Goal: Information Seeking & Learning: Learn about a topic

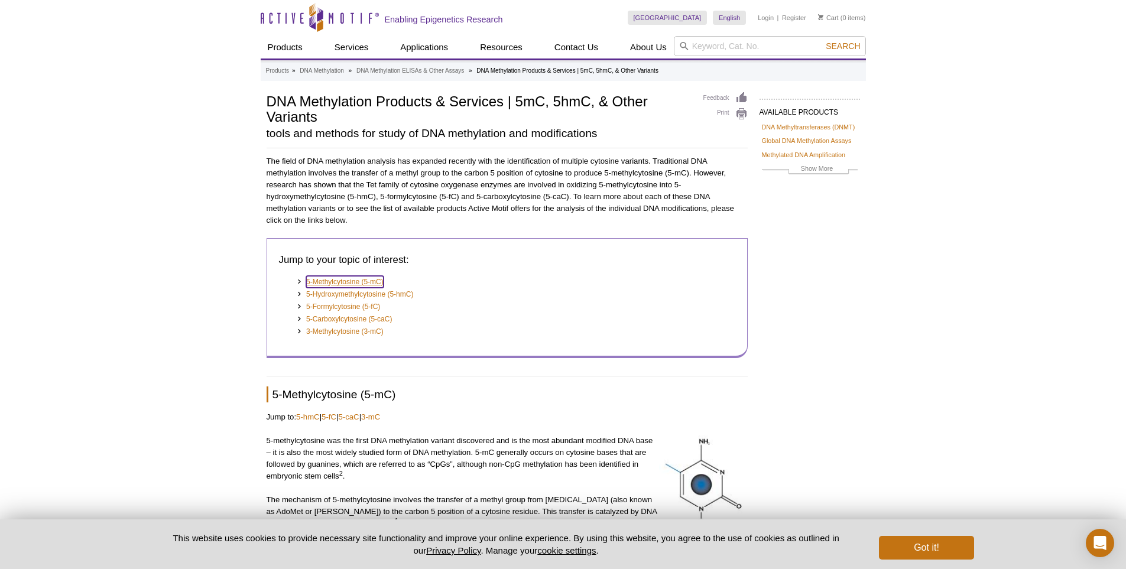
click at [339, 283] on link "5-Methylcytosine (5-mC)" at bounding box center [344, 282] width 77 height 12
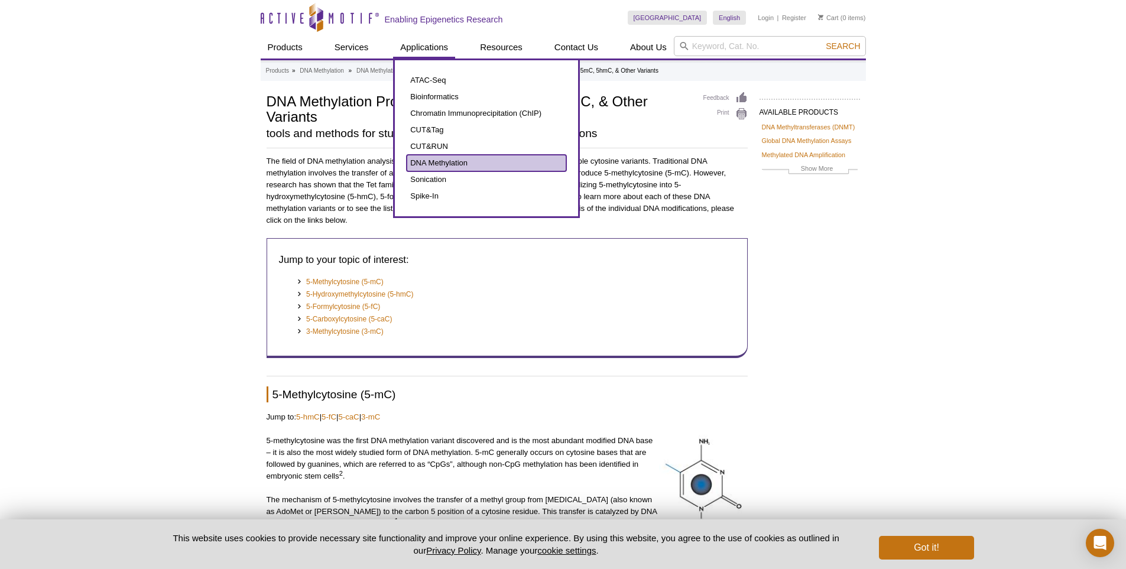
click at [440, 164] on link "DNA Methylation" at bounding box center [487, 163] width 160 height 17
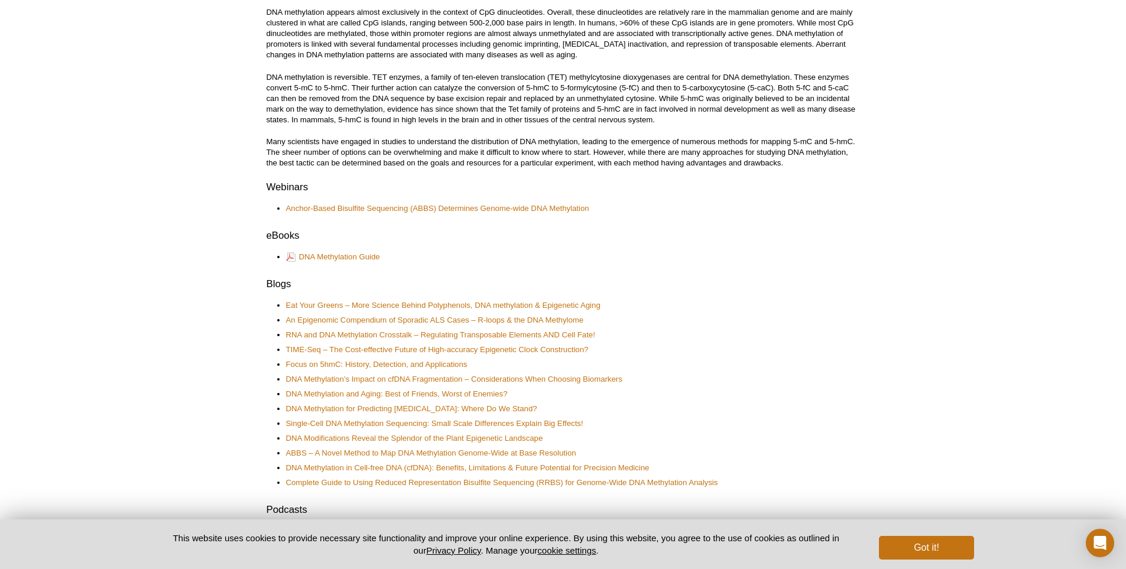
scroll to position [414, 0]
click at [359, 256] on link "DNA Methylation Guide" at bounding box center [333, 258] width 94 height 13
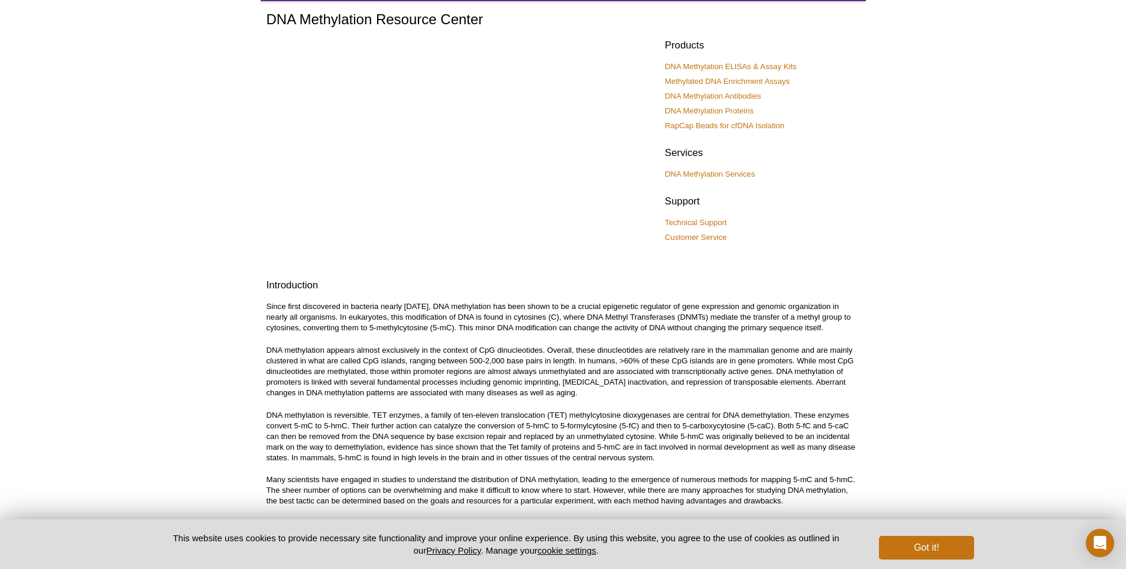
scroll to position [0, 0]
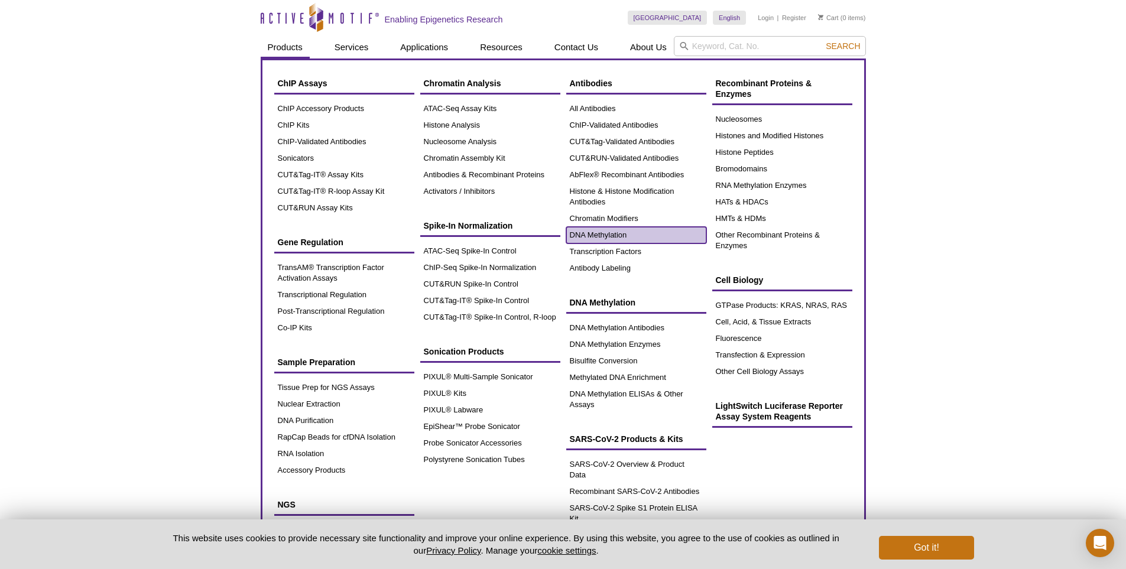
click at [618, 239] on link "DNA Methylation" at bounding box center [636, 235] width 140 height 17
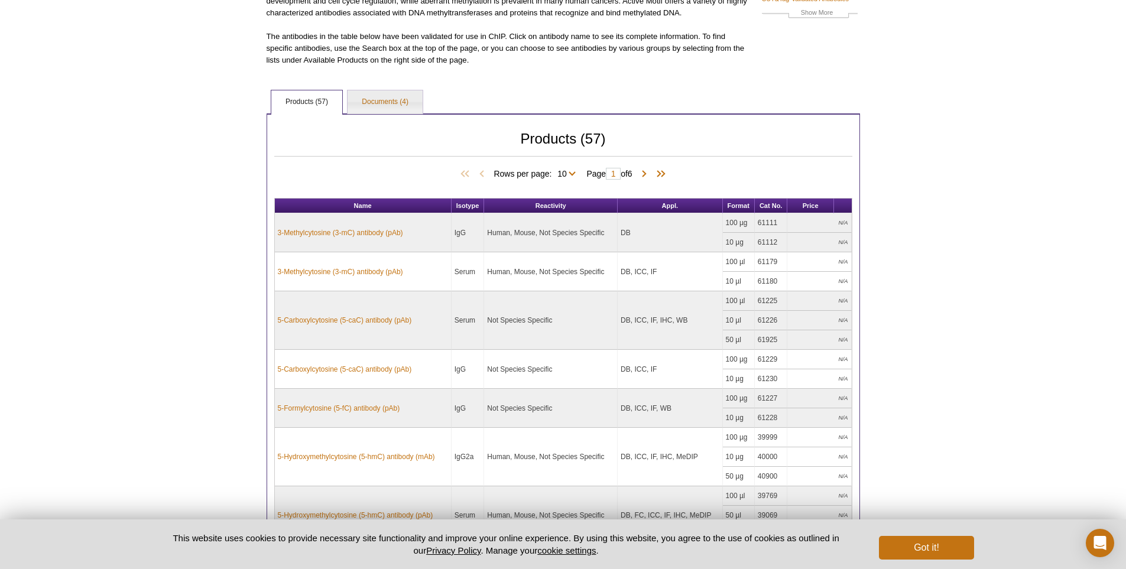
scroll to position [177, 0]
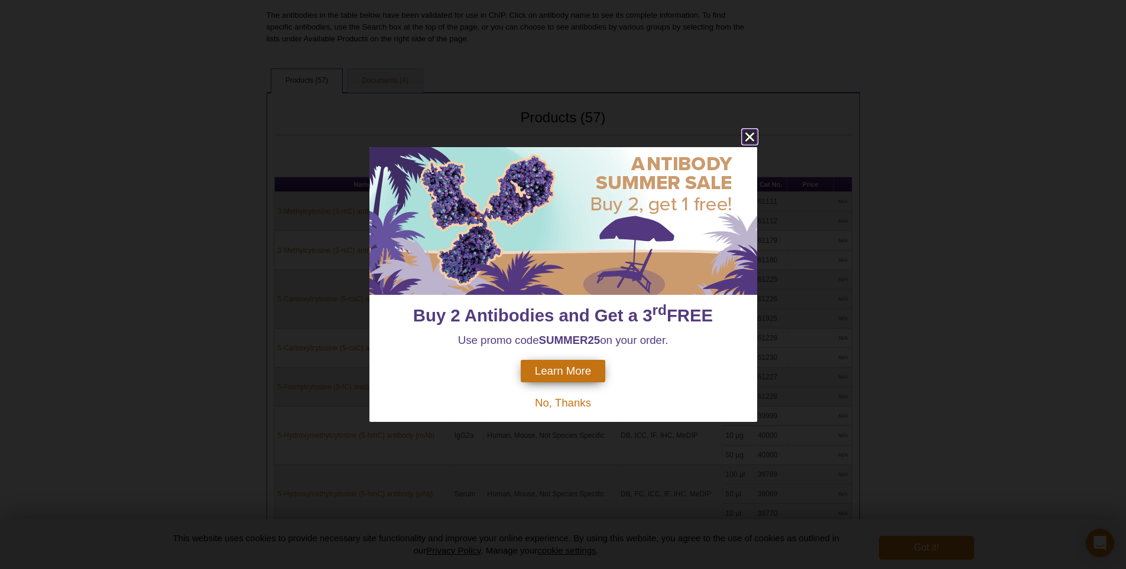
click at [746, 139] on icon "close" at bounding box center [749, 136] width 15 height 15
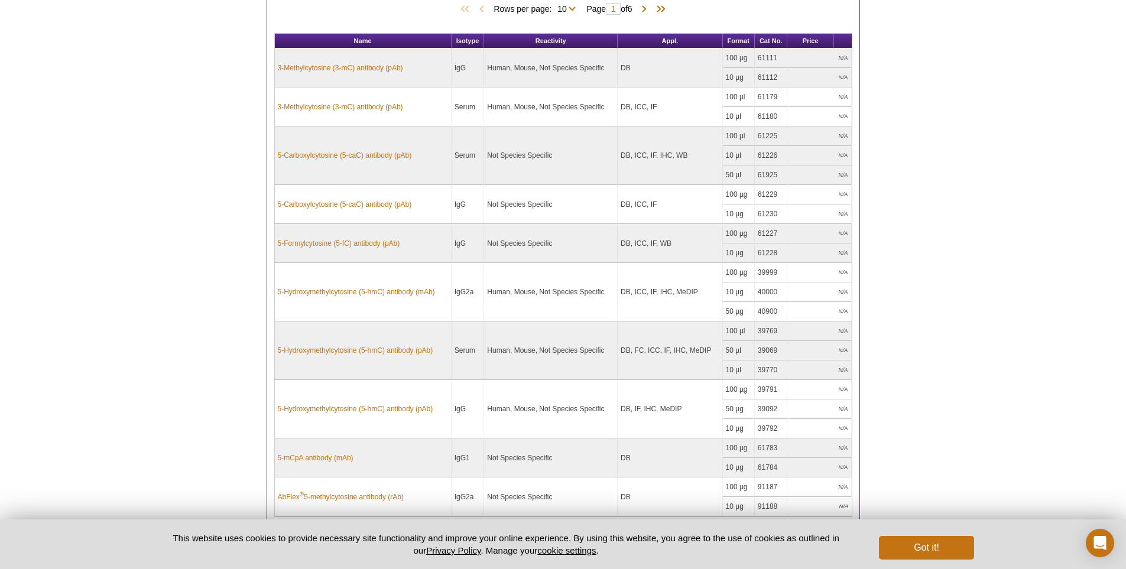
scroll to position [355, 0]
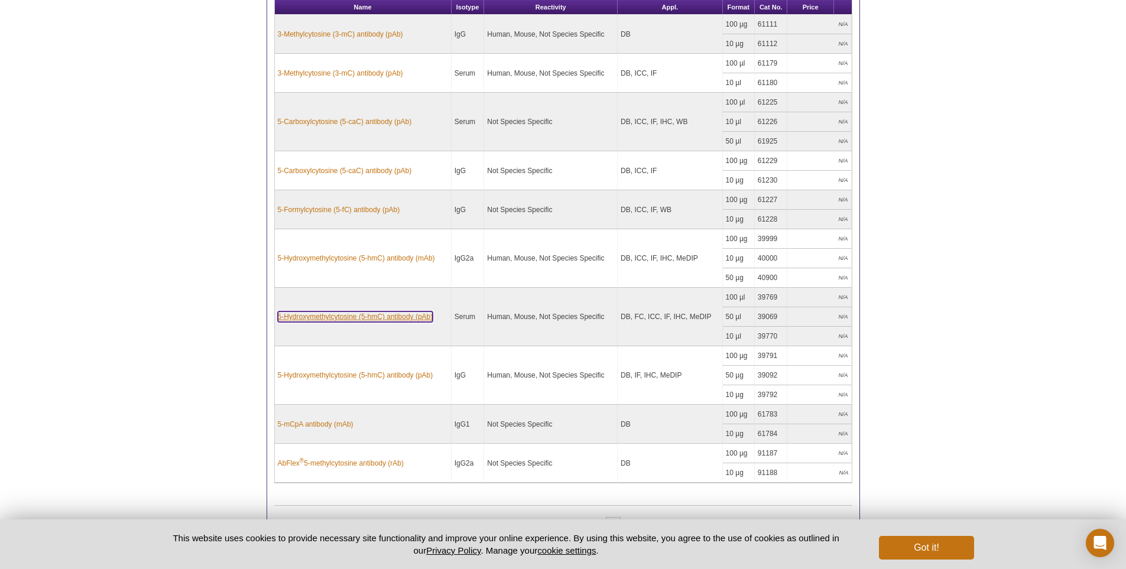
click at [353, 316] on link "5-Hydroxymethylcytosine (5-hmC) antibody (pAb)" at bounding box center [355, 316] width 155 height 11
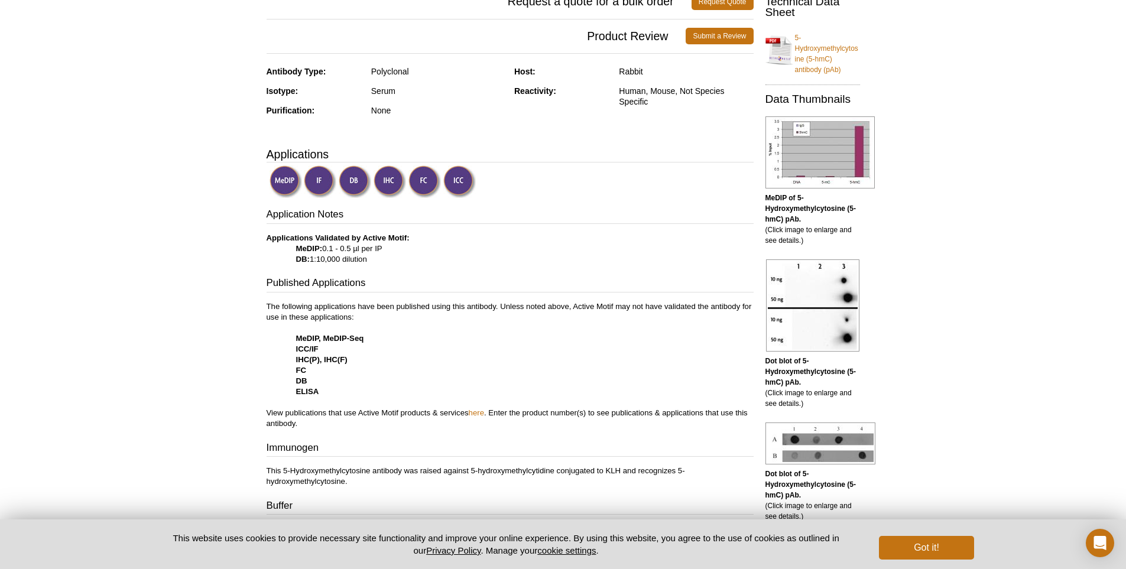
scroll to position [212, 0]
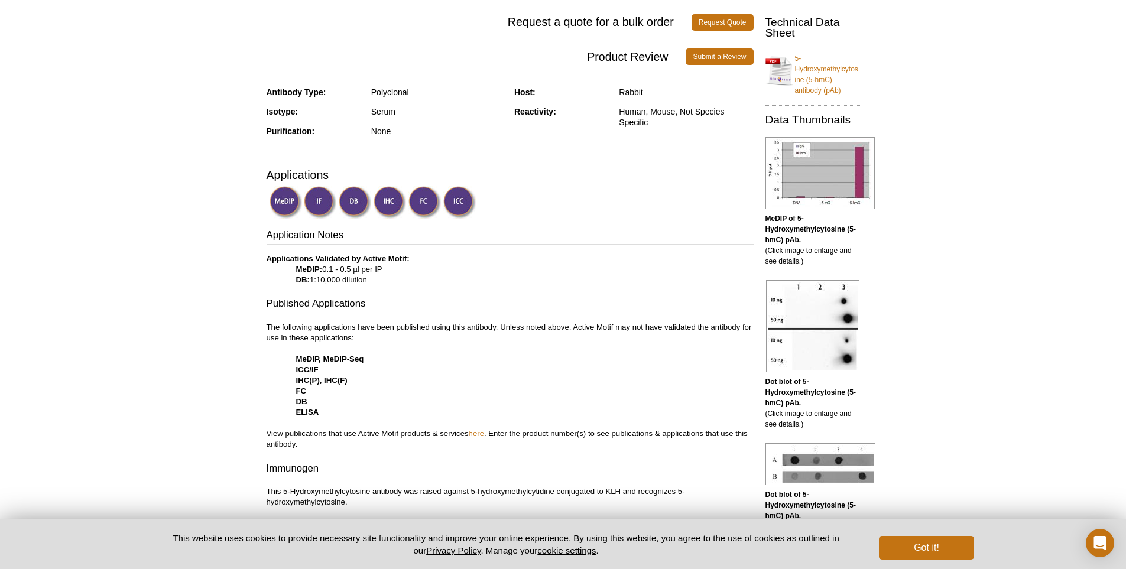
click at [424, 205] on img at bounding box center [424, 202] width 33 height 33
click at [424, 212] on img at bounding box center [424, 202] width 33 height 33
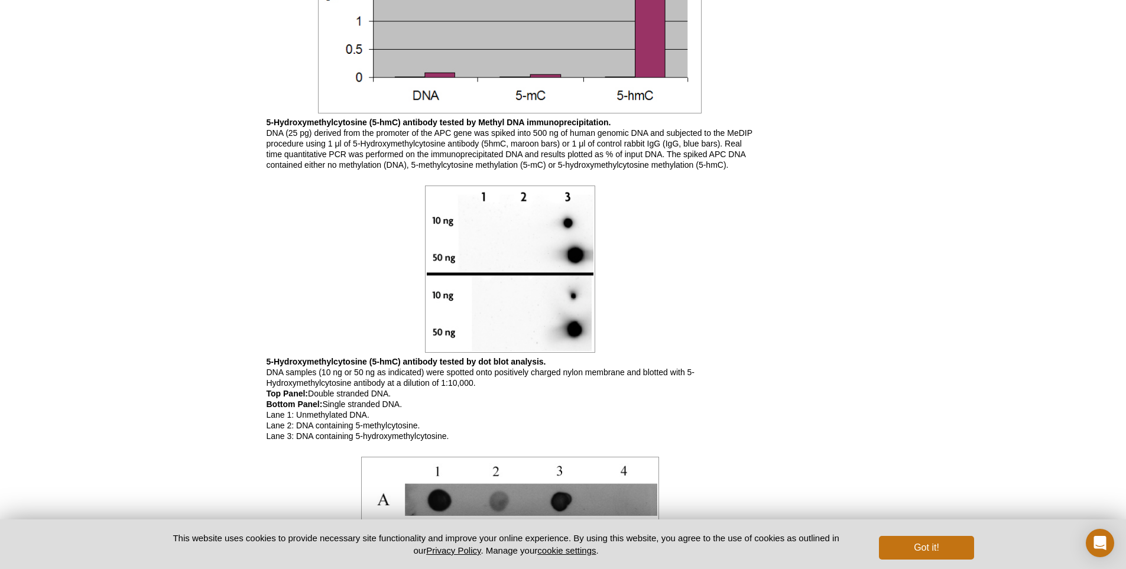
scroll to position [566, 0]
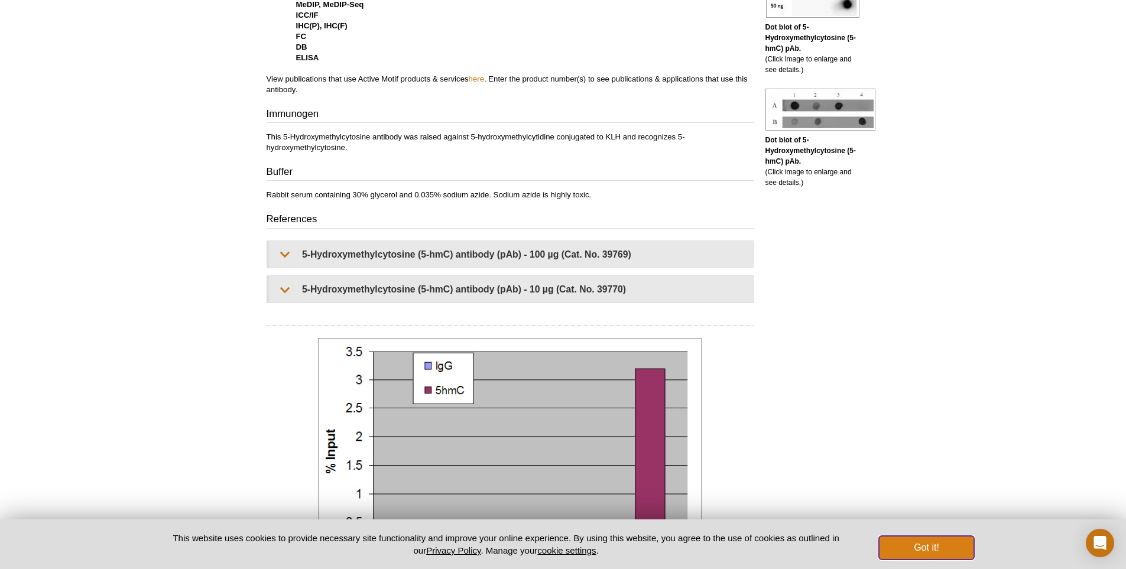
click at [915, 548] on button "Got it!" at bounding box center [926, 548] width 95 height 24
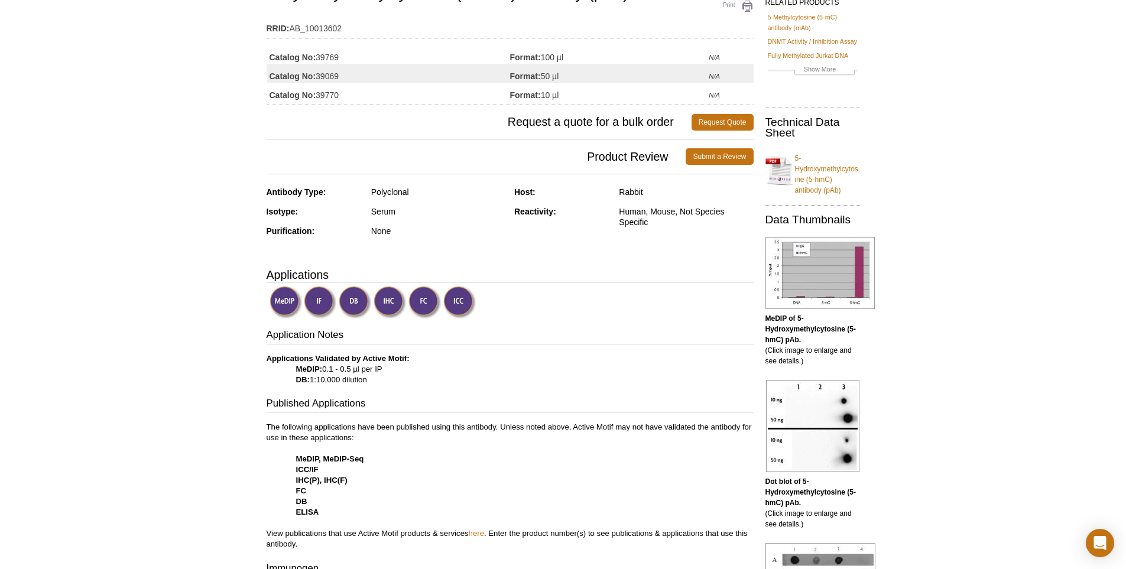
scroll to position [177, 0]
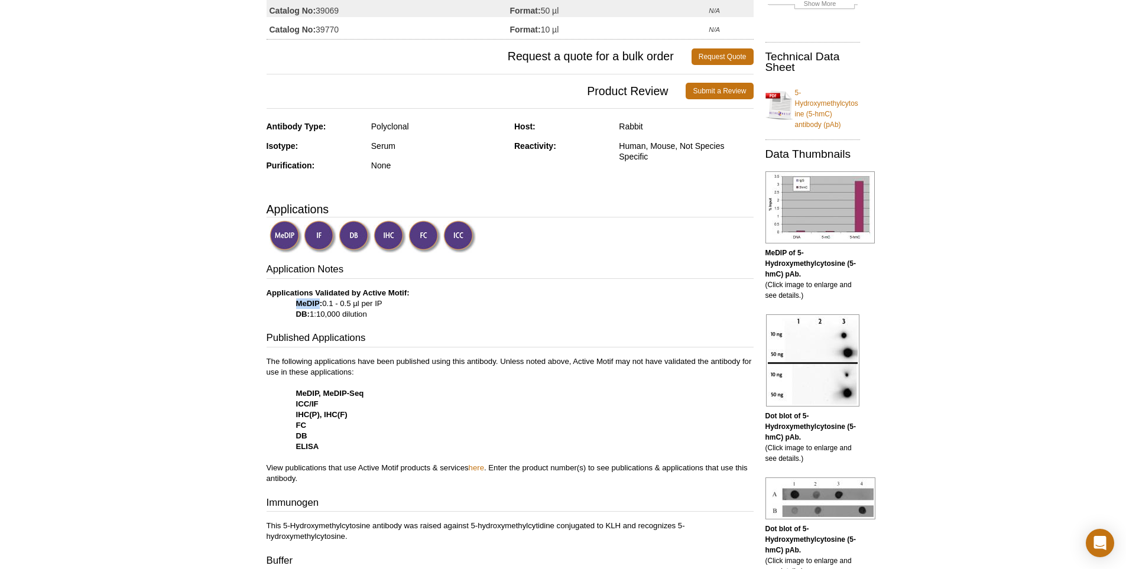
drag, startPoint x: 293, startPoint y: 303, endPoint x: 320, endPoint y: 306, distance: 26.8
click at [320, 306] on p "Applications Validated by Active Motif: MeDIP: 0.1 - 0.5 µl per IP DB: 1:10,000…" at bounding box center [510, 304] width 487 height 32
copy strong "MeDIP"
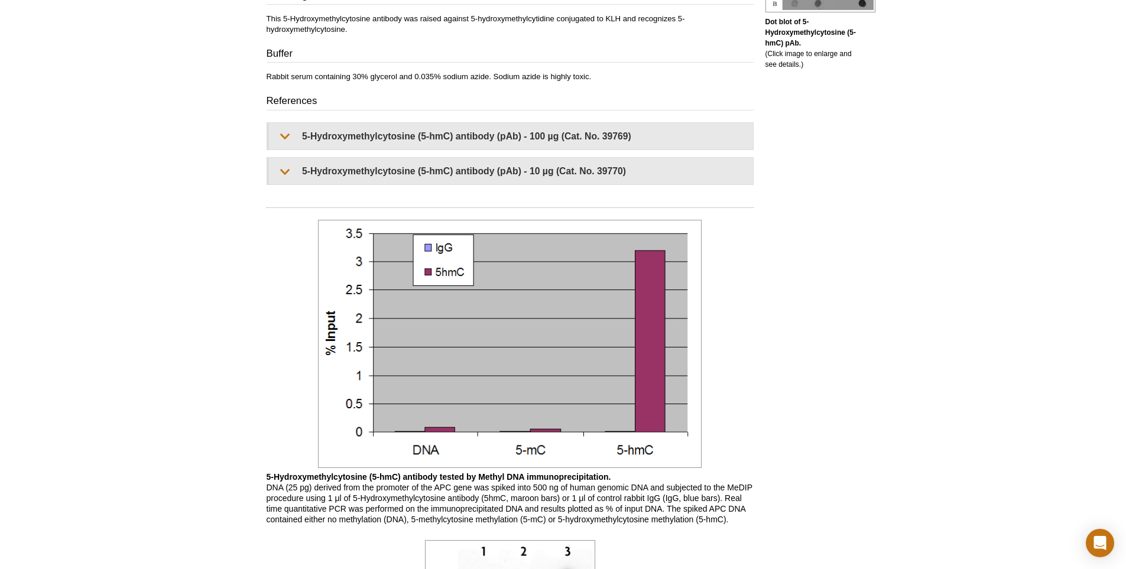
scroll to position [271, 0]
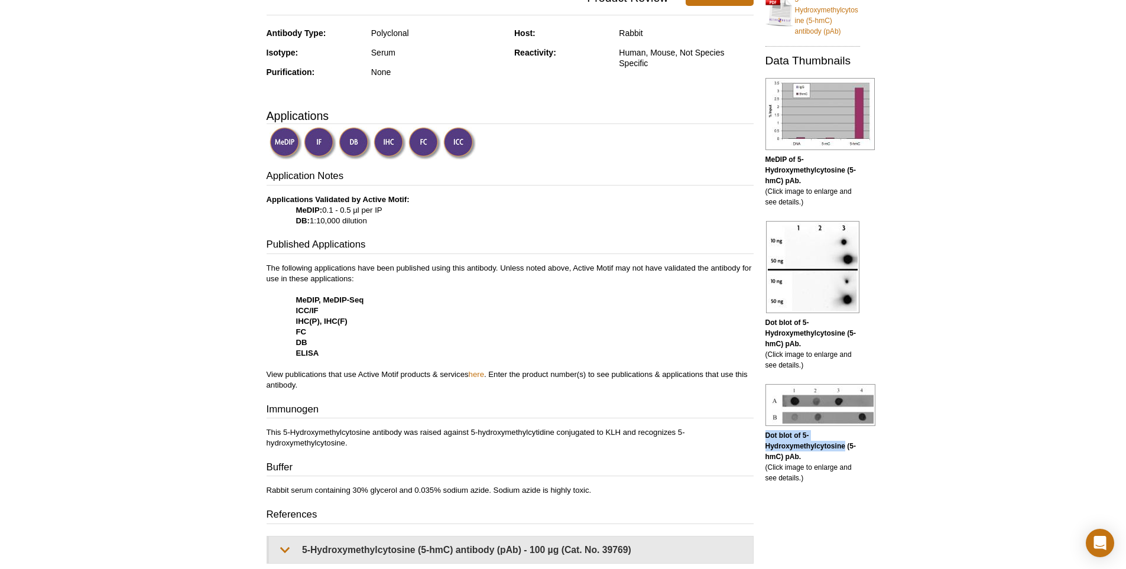
drag, startPoint x: 762, startPoint y: 441, endPoint x: 846, endPoint y: 446, distance: 83.5
click at [846, 446] on div "RELATED PRODUCTS 5-Methylcytosine (5-mC) antibody (mAb) DNMT Activity / Inhibit…" at bounding box center [809, 157] width 100 height 654
copy b "Dot blot of 5-Hydroxymethylcytosine"
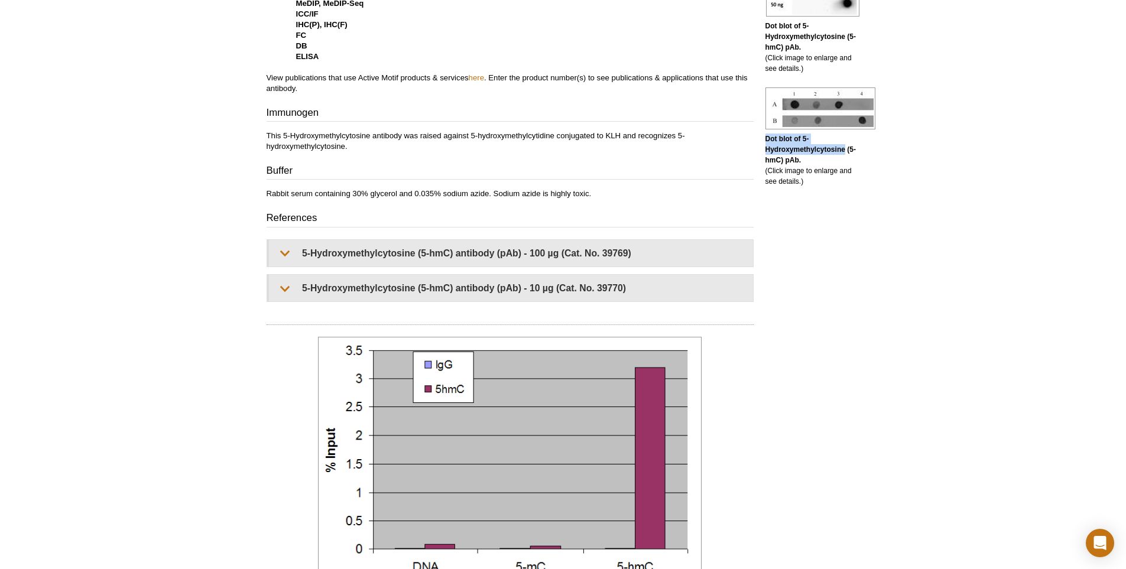
scroll to position [389, 0]
